Goal: Task Accomplishment & Management: Use online tool/utility

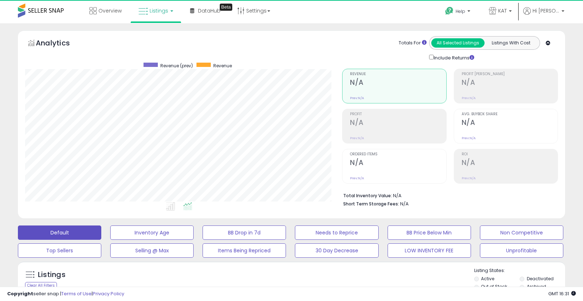
drag, startPoint x: 0, startPoint y: 0, endPoint x: 161, endPoint y: 177, distance: 239.2
click at [161, 301] on span "button" at bounding box center [161, 306] width 10 height 10
click at [0, 0] on div "Retrieving listings data.." at bounding box center [0, 0] width 0 height 0
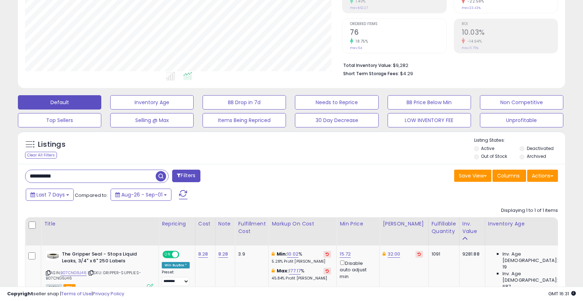
scroll to position [147, 317]
drag, startPoint x: 301, startPoint y: 251, endPoint x: 293, endPoint y: 245, distance: 10.0
click at [301, 251] on div "Min: 10.02 % 5.28% Profit [PERSON_NAME]" at bounding box center [301, 257] width 59 height 13
click at [291, 251] on link "10.02" at bounding box center [292, 254] width 11 height 7
click at [291, 256] on link "10.02" at bounding box center [292, 254] width 11 height 7
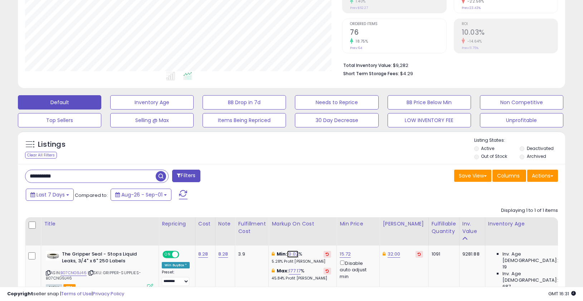
click at [289, 255] on link "10.02" at bounding box center [292, 254] width 11 height 7
click at [311, 217] on th "Markup on Cost" at bounding box center [303, 231] width 68 height 28
click at [293, 257] on link "10.02" at bounding box center [292, 254] width 11 height 7
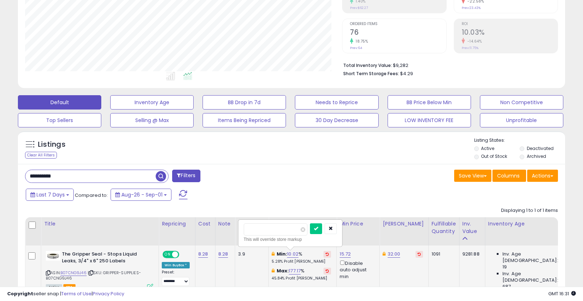
click at [280, 229] on input "*****" at bounding box center [276, 229] width 64 height 12
type input "*"
click button "submit" at bounding box center [316, 228] width 12 height 11
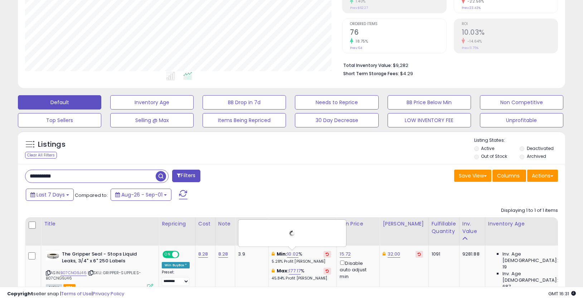
click at [298, 176] on div "Save View Save As New View Update Current View Columns Actions Import Export Vi…" at bounding box center [428, 177] width 272 height 14
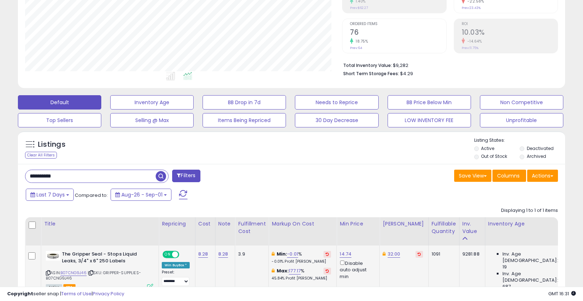
click at [81, 277] on div "ASIN: B07CNG9J46 | SKU: GRIPPER-SUPPLIES-B07CNG9J46 Active FBA" at bounding box center [99, 270] width 107 height 38
click at [80, 273] on link "B07CNG9J46" at bounding box center [73, 273] width 26 height 6
